Goal: Use online tool/utility: Utilize a website feature to perform a specific function

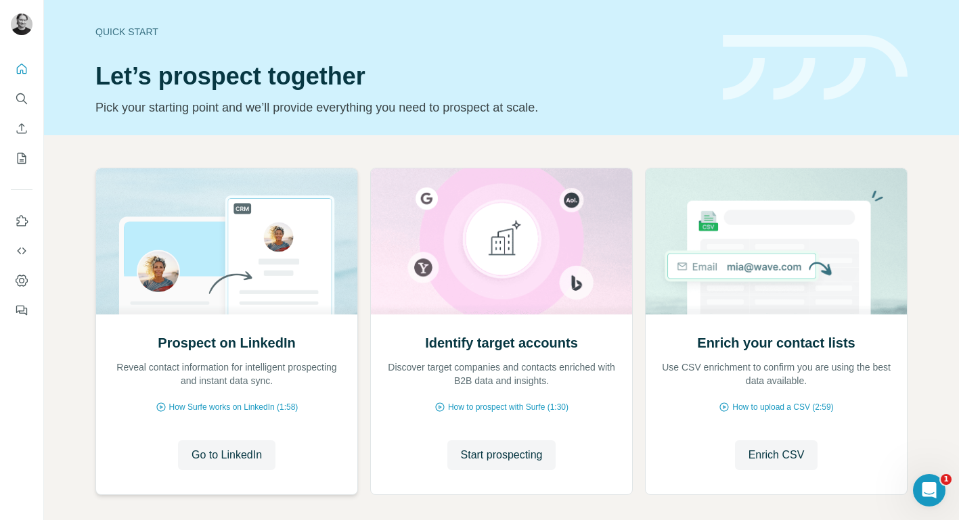
scroll to position [62, 0]
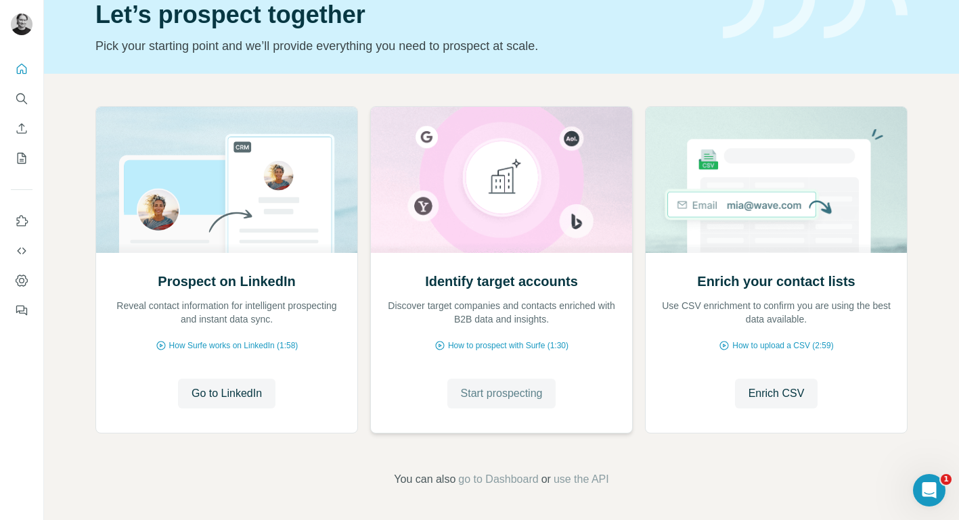
click at [516, 387] on span "Start prospecting" at bounding box center [502, 394] width 82 height 16
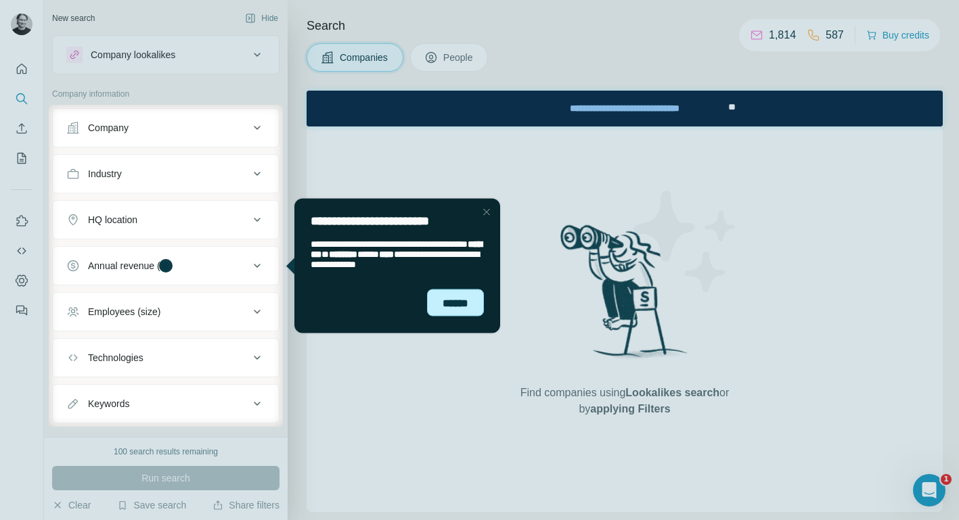
click at [465, 306] on div "******" at bounding box center [455, 303] width 57 height 28
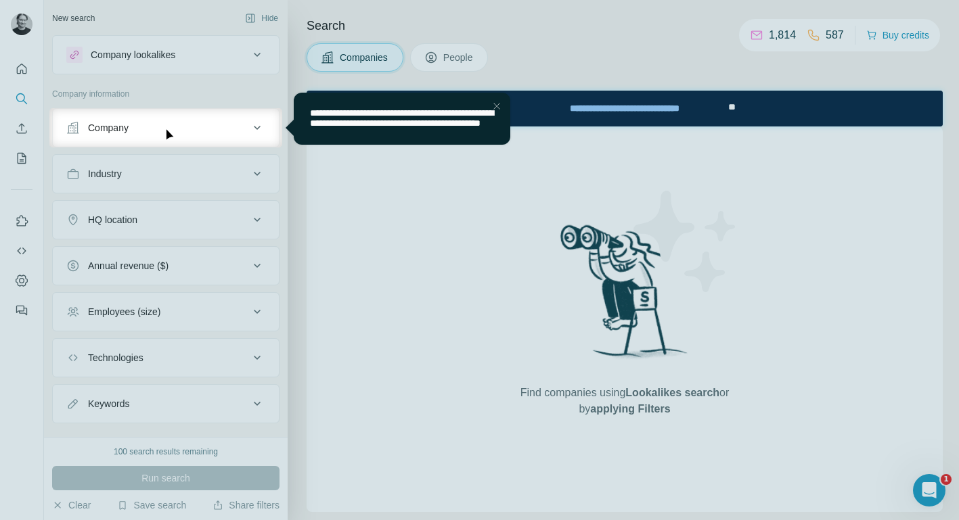
click at [192, 129] on div "Company" at bounding box center [157, 128] width 183 height 14
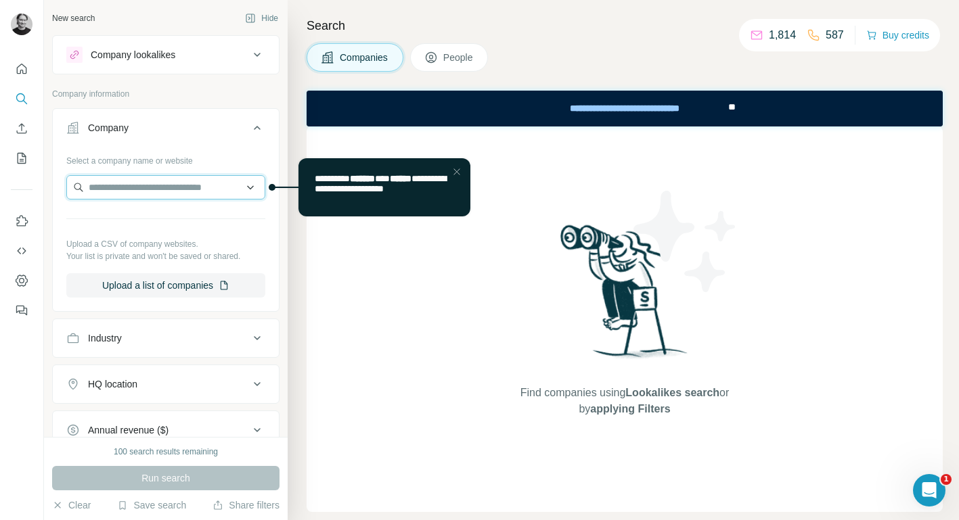
click at [152, 192] on input "text" at bounding box center [165, 187] width 199 height 24
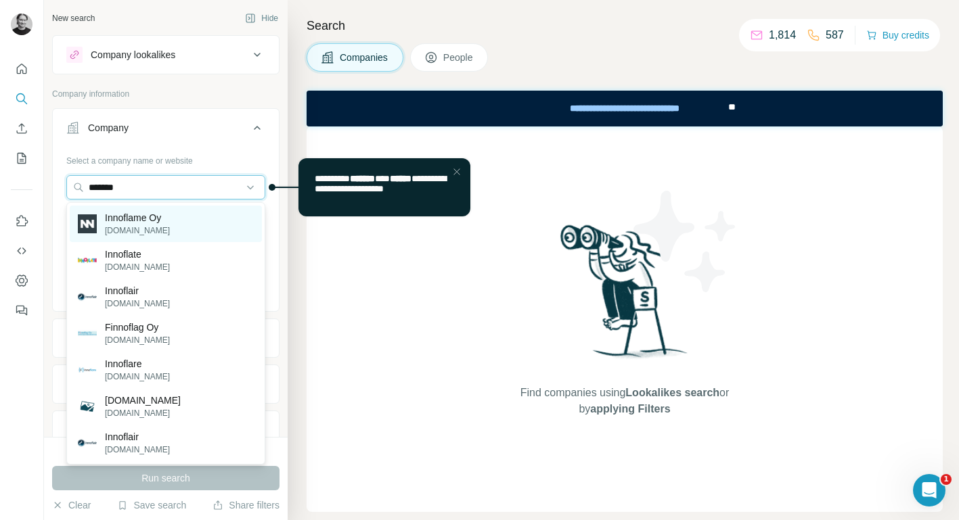
type input "*******"
click at [158, 227] on p "[DOMAIN_NAME]" at bounding box center [137, 231] width 65 height 12
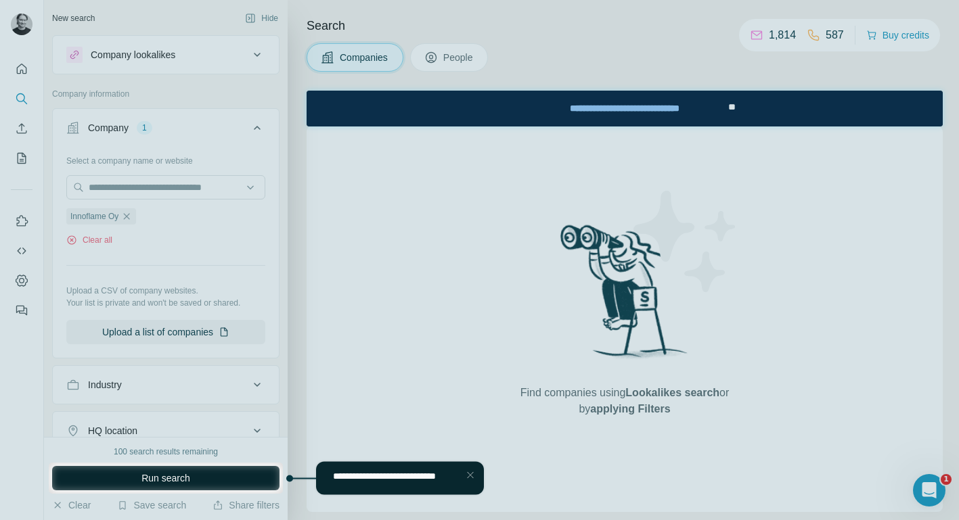
click at [199, 475] on button "Run search" at bounding box center [165, 478] width 227 height 24
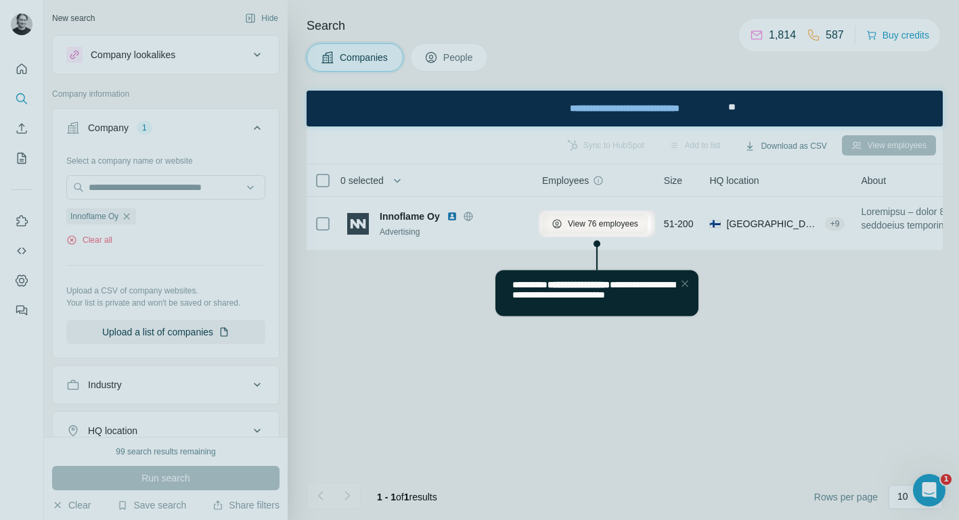
click at [390, 344] on div at bounding box center [479, 378] width 959 height 283
click at [685, 283] on div "Close Step" at bounding box center [684, 283] width 16 height 16
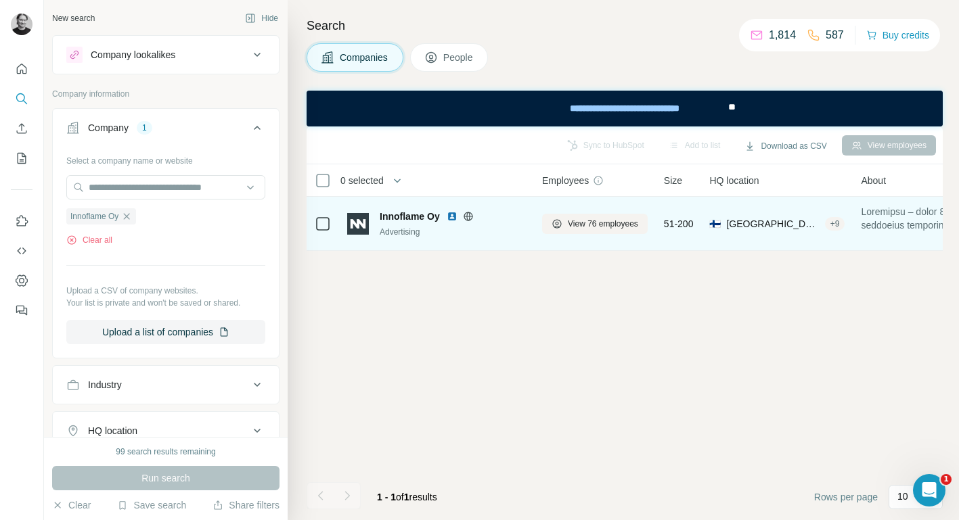
click at [512, 229] on div "Advertising" at bounding box center [453, 232] width 146 height 12
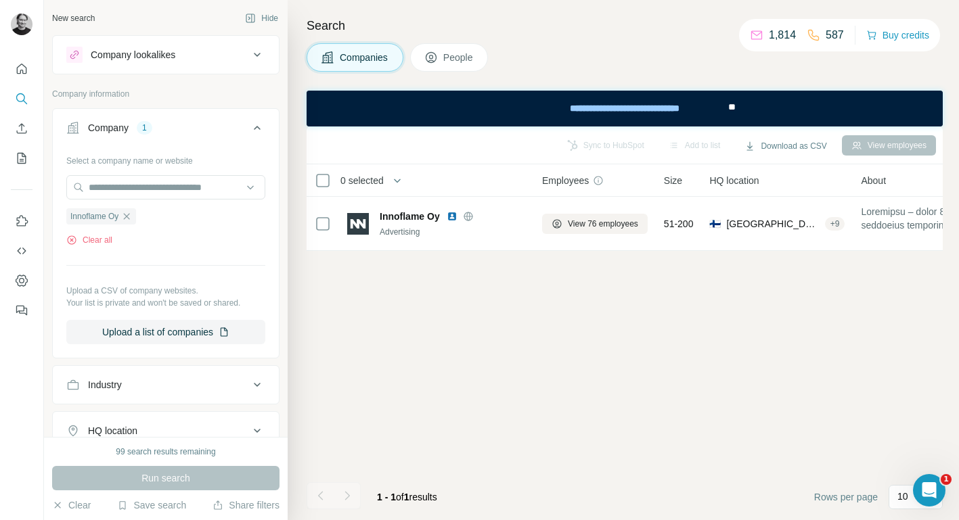
click at [254, 53] on icon at bounding box center [257, 55] width 16 height 16
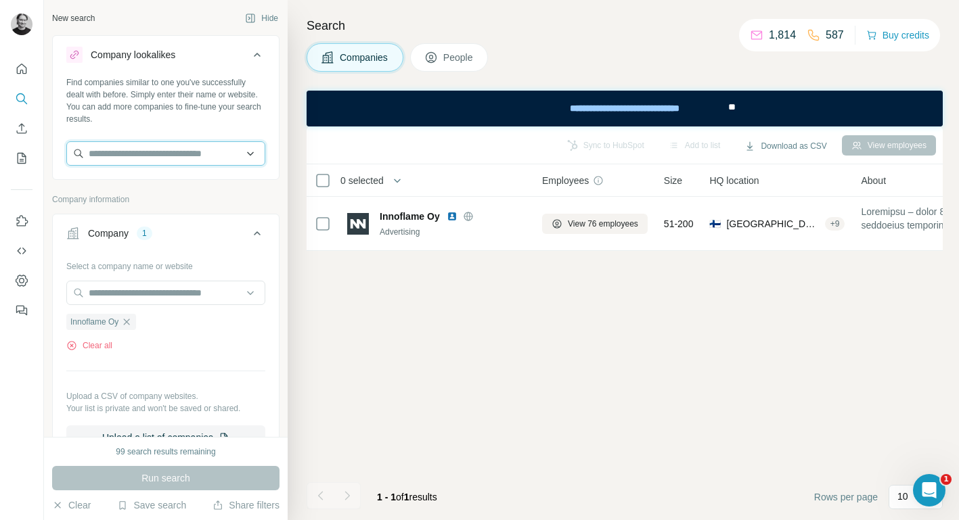
click at [166, 152] on input "text" at bounding box center [165, 153] width 199 height 24
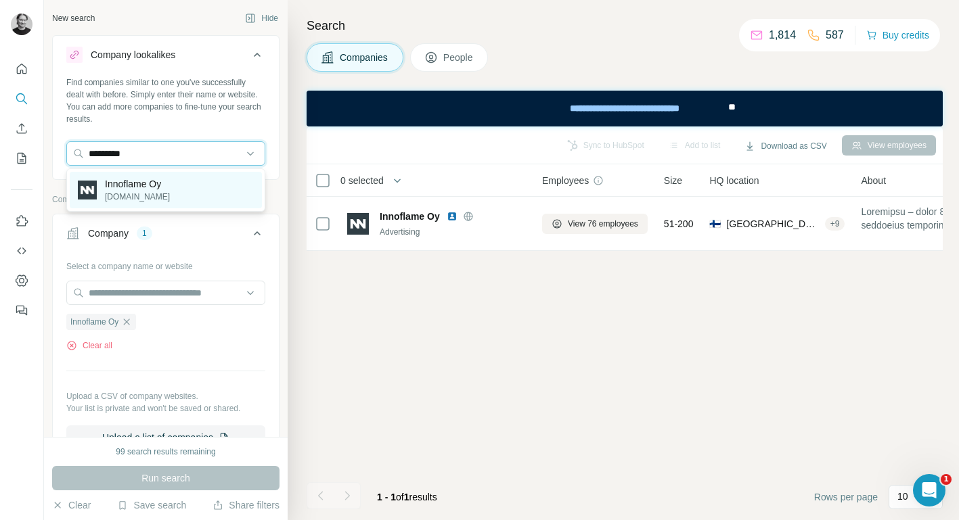
type input "*********"
click at [134, 192] on p "[DOMAIN_NAME]" at bounding box center [137, 197] width 65 height 12
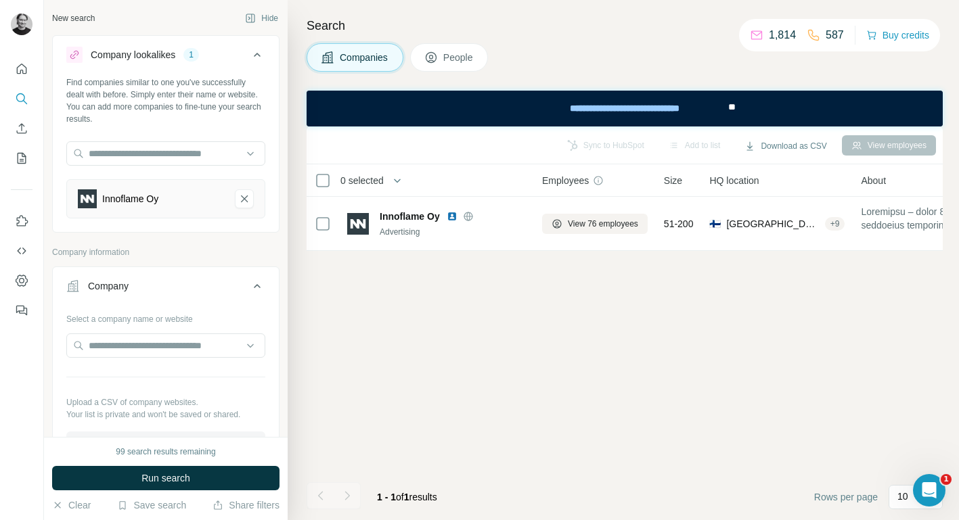
click at [147, 55] on div "Company lookalikes" at bounding box center [133, 55] width 85 height 14
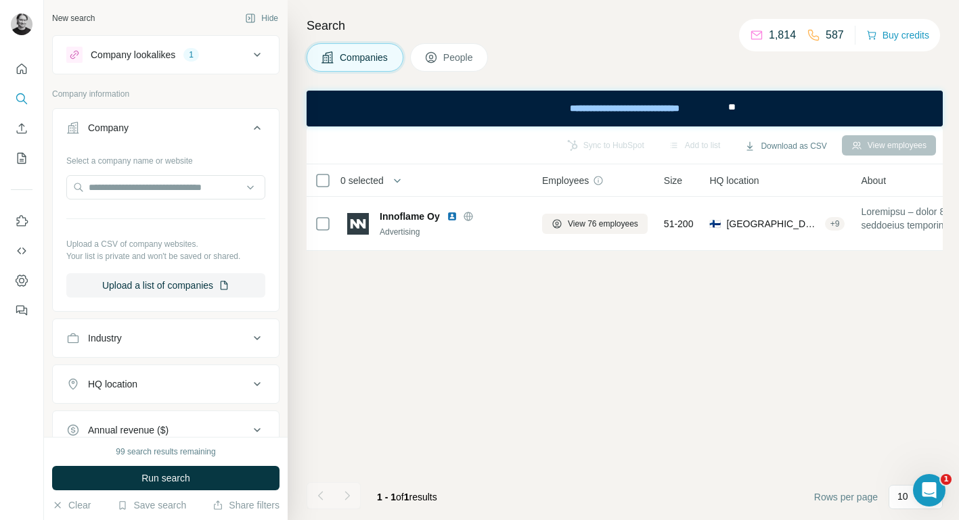
click at [147, 55] on div "Company lookalikes" at bounding box center [133, 55] width 85 height 14
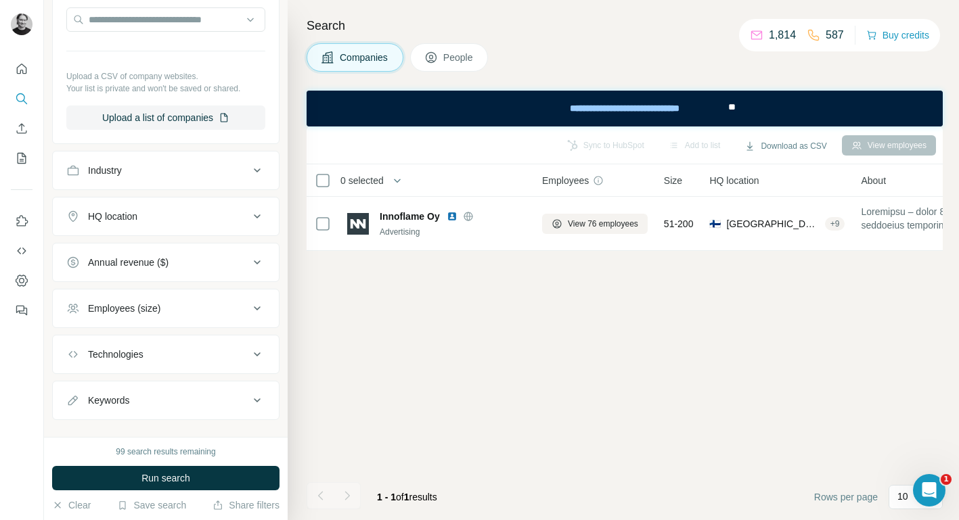
scroll to position [330, 0]
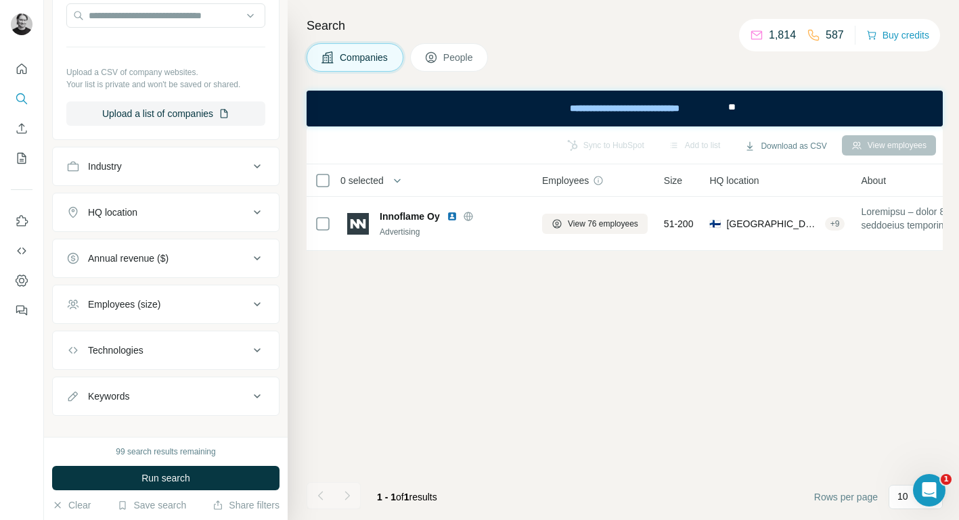
click at [258, 159] on icon at bounding box center [257, 166] width 16 height 16
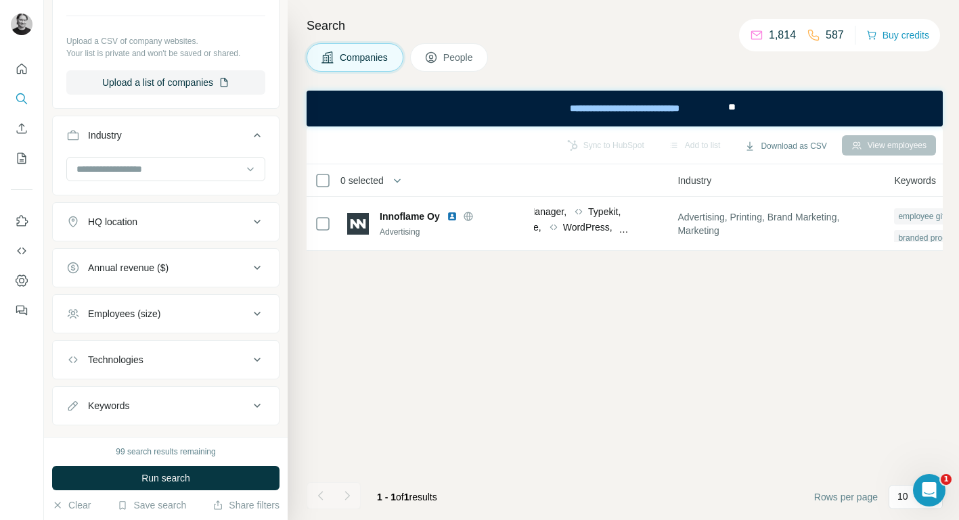
scroll to position [365, 0]
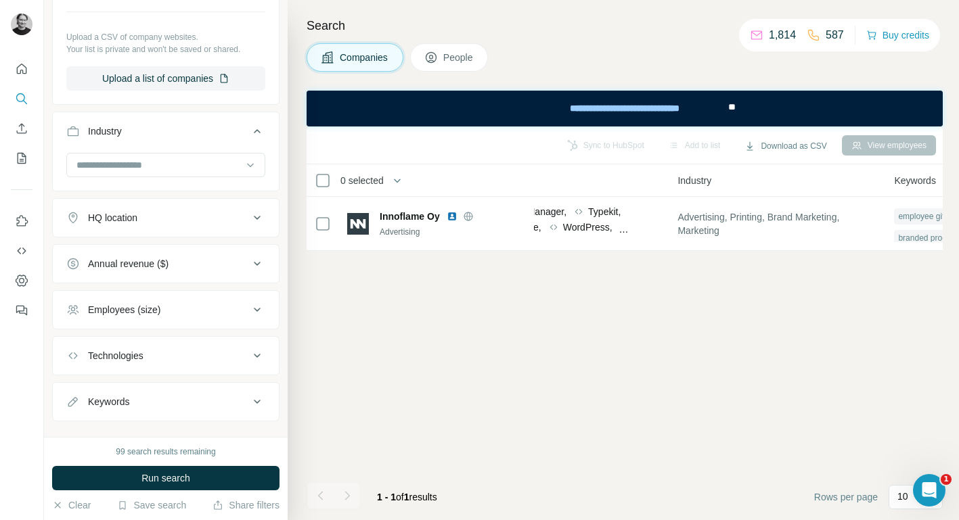
click at [240, 217] on div "HQ location" at bounding box center [157, 218] width 183 height 14
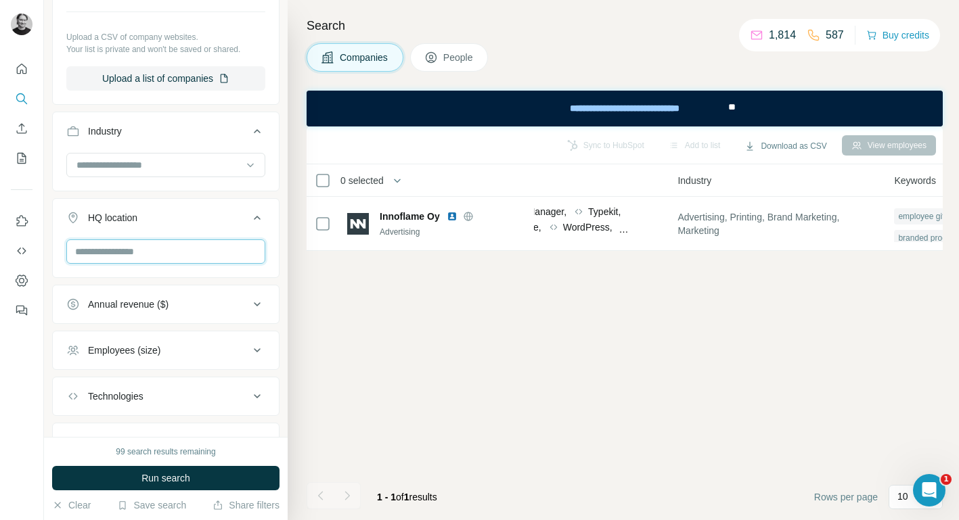
click at [185, 249] on input "text" at bounding box center [165, 252] width 199 height 24
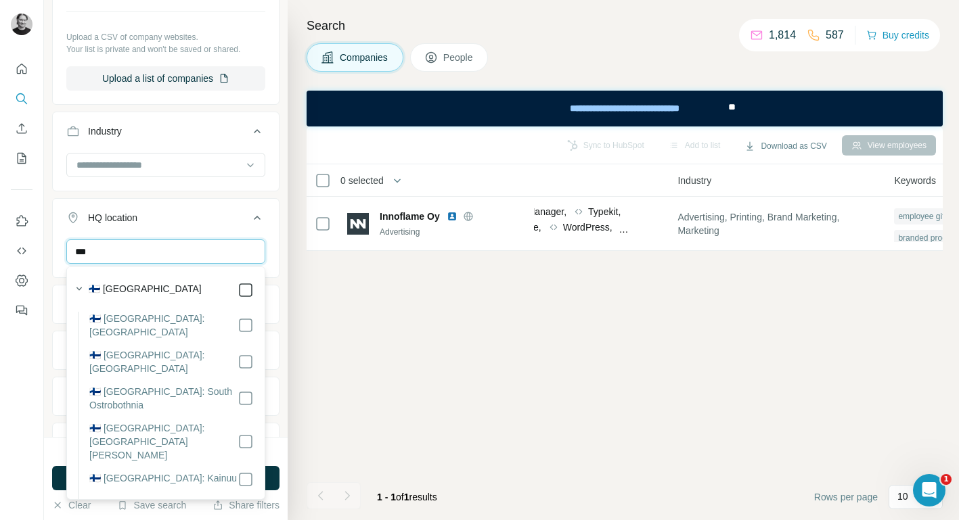
type input "***"
click at [56, 233] on button "HQ location 1" at bounding box center [166, 221] width 226 height 38
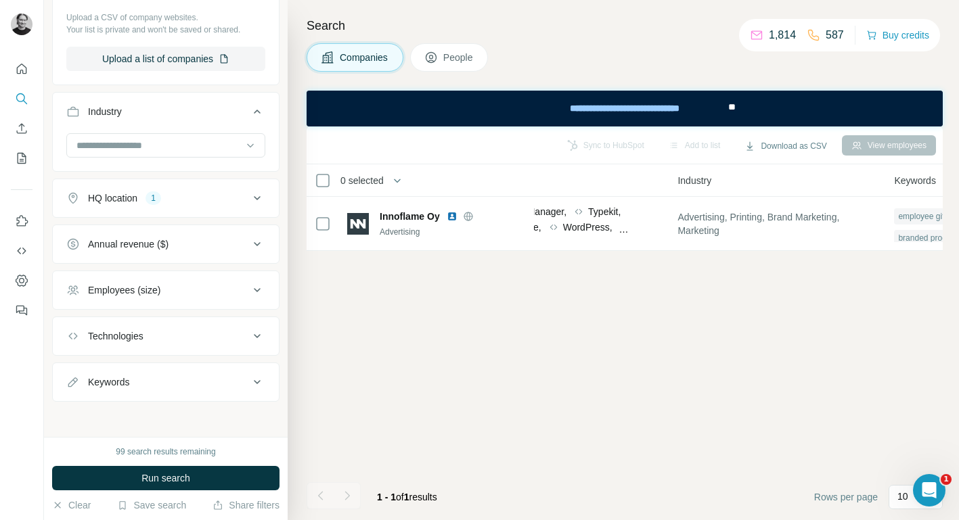
scroll to position [388, 0]
click at [227, 290] on div "Employees (size)" at bounding box center [157, 288] width 183 height 14
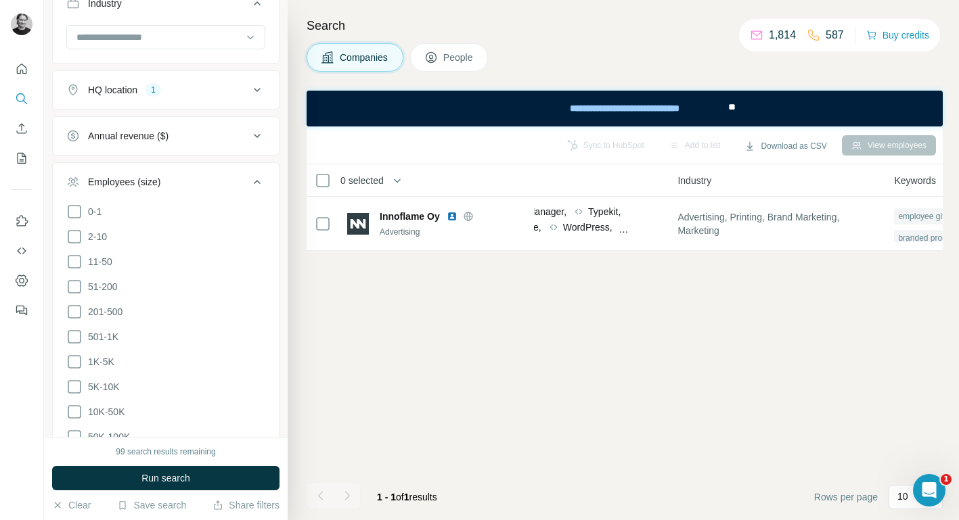
scroll to position [497, 0]
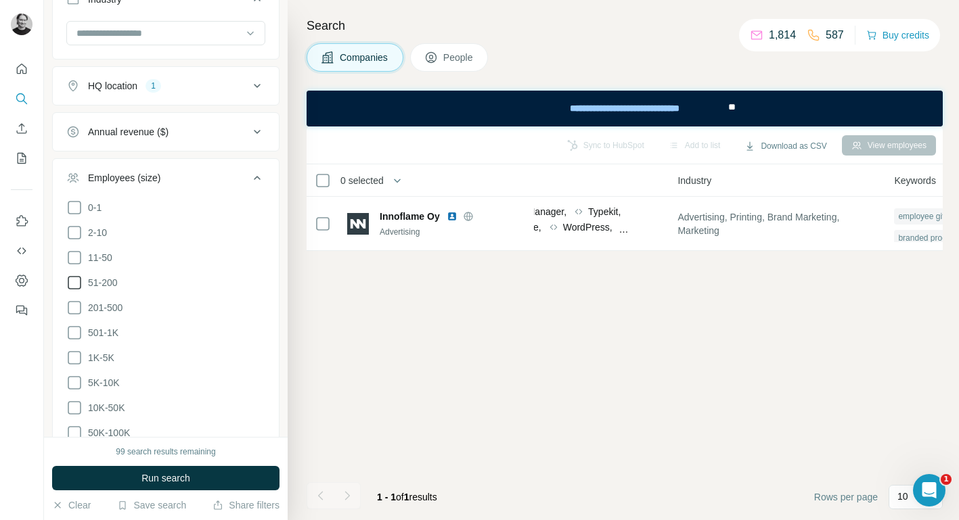
click at [74, 281] on icon at bounding box center [74, 283] width 16 height 16
click at [76, 308] on icon at bounding box center [74, 308] width 16 height 16
click at [76, 330] on icon at bounding box center [74, 333] width 16 height 16
click at [74, 355] on icon at bounding box center [74, 358] width 16 height 16
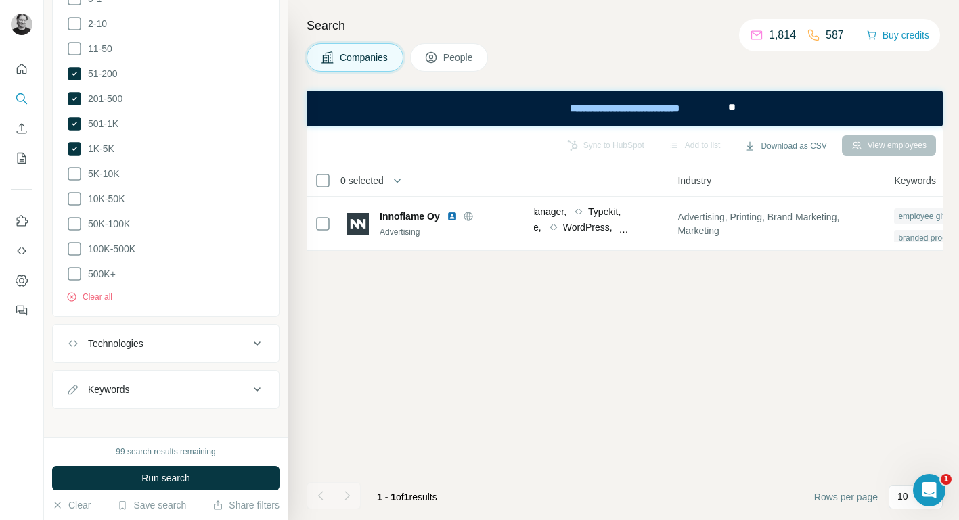
scroll to position [712, 0]
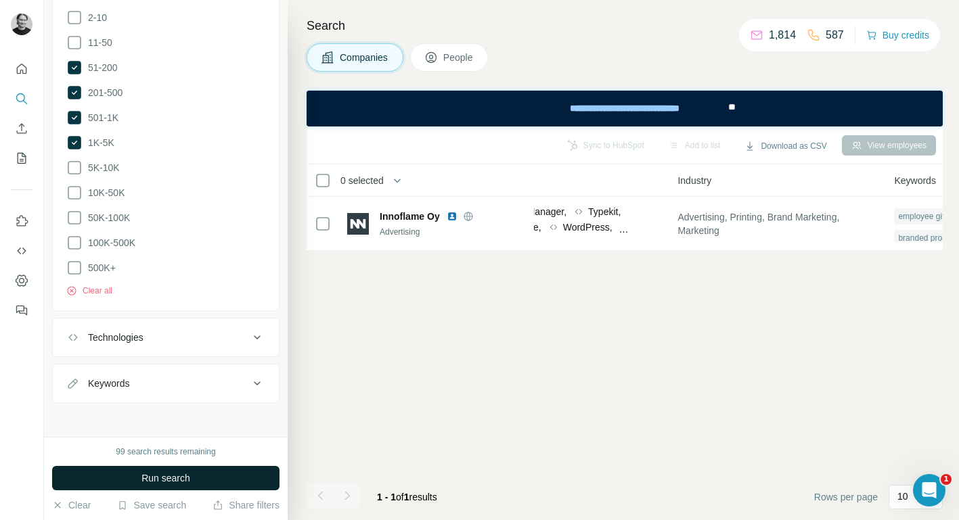
click at [169, 476] on span "Run search" at bounding box center [165, 479] width 49 height 14
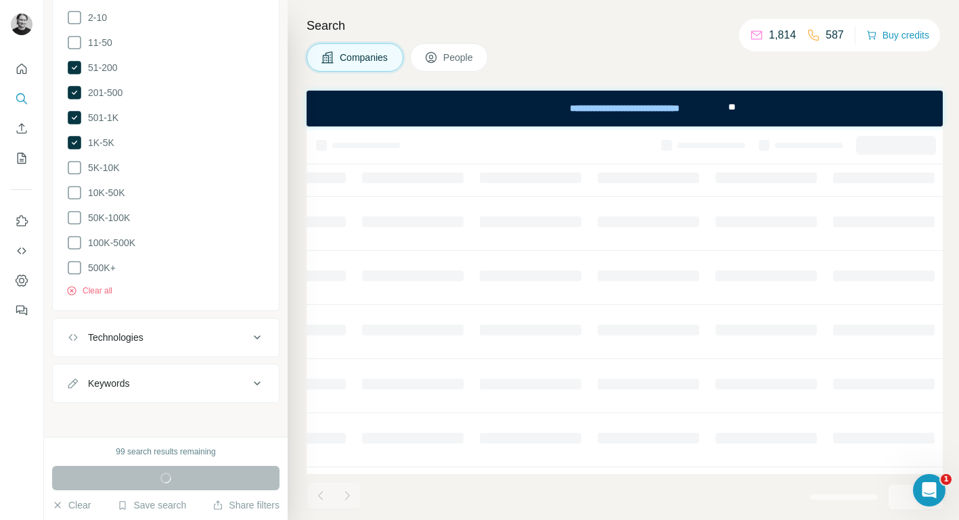
scroll to position [0, 651]
